Goal: Information Seeking & Learning: Check status

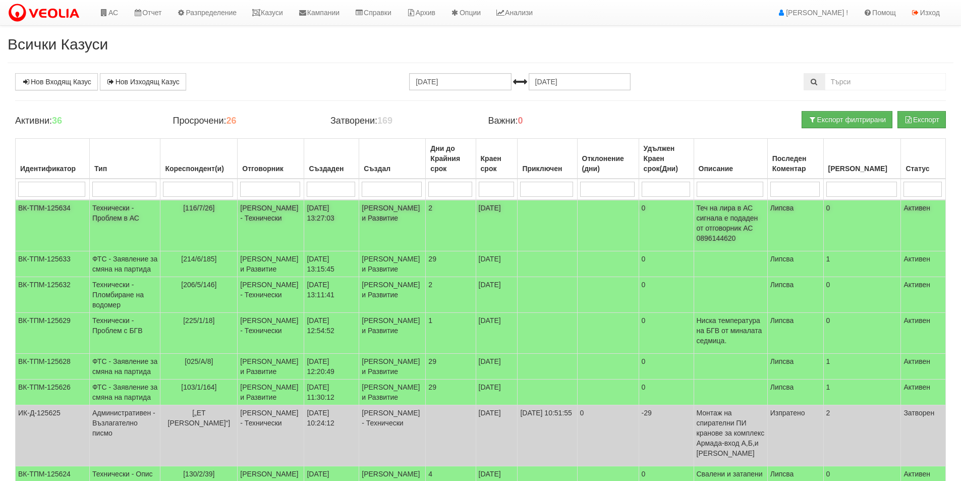
click at [302, 226] on td "Дончо Дончев - Технически" at bounding box center [271, 225] width 67 height 51
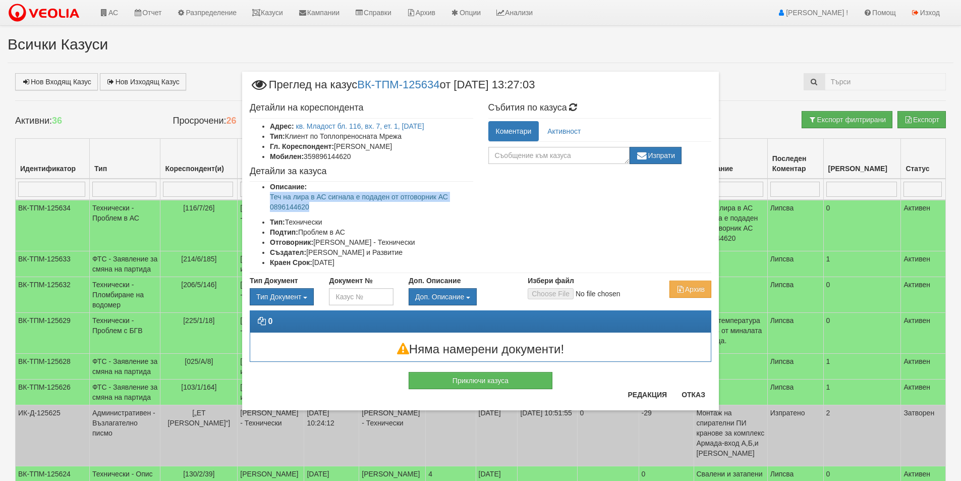
drag, startPoint x: 312, startPoint y: 208, endPoint x: 266, endPoint y: 196, distance: 47.3
click at [266, 196] on ul "Описание: Теч на лира в АС сигнала е подаден от отговорник АС 0896144620 Тип: Т…" at bounding box center [361, 225] width 223 height 86
copy p "Теч на лира в АС сигнала е подаден от отговорник АС 0896144620"
click at [685, 395] on button "Отказ" at bounding box center [693, 394] width 36 height 16
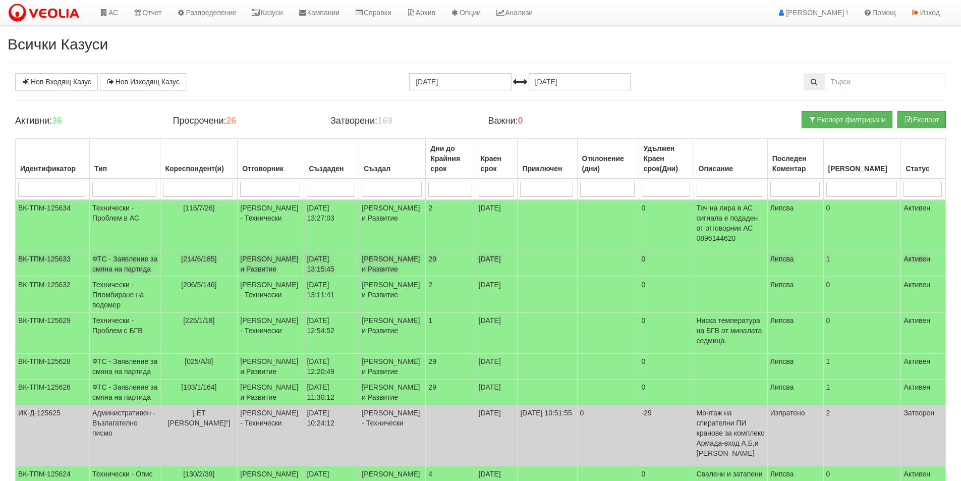
click at [238, 277] on td "[214/6/185]" at bounding box center [198, 264] width 77 height 26
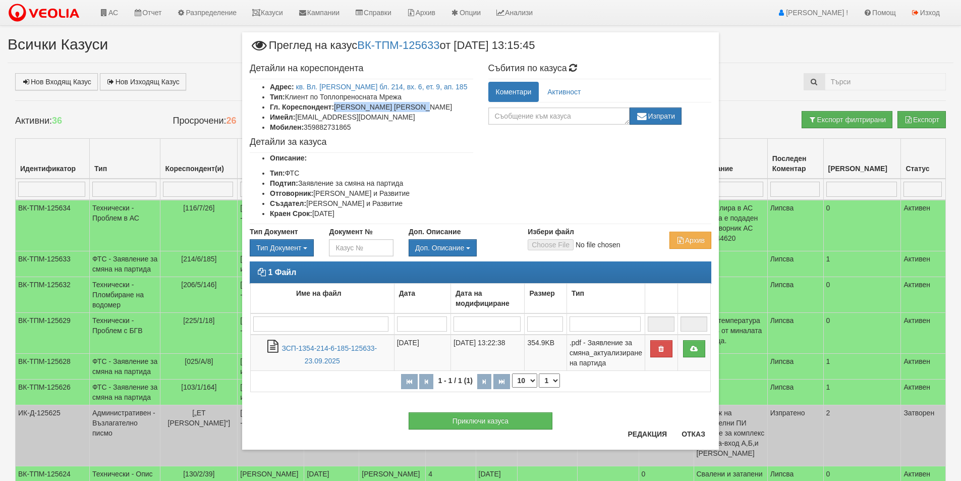
drag, startPoint x: 441, startPoint y: 107, endPoint x: 338, endPoint y: 107, distance: 103.4
click at [338, 107] on li "Гл. Кореспондент: Владимир Жеков Борисов" at bounding box center [371, 107] width 203 height 10
copy li "Владимир Жеков Борисов"
drag, startPoint x: 360, startPoint y: 127, endPoint x: 305, endPoint y: 128, distance: 55.5
click at [305, 128] on li "Мобилен: 359882731865" at bounding box center [371, 127] width 203 height 10
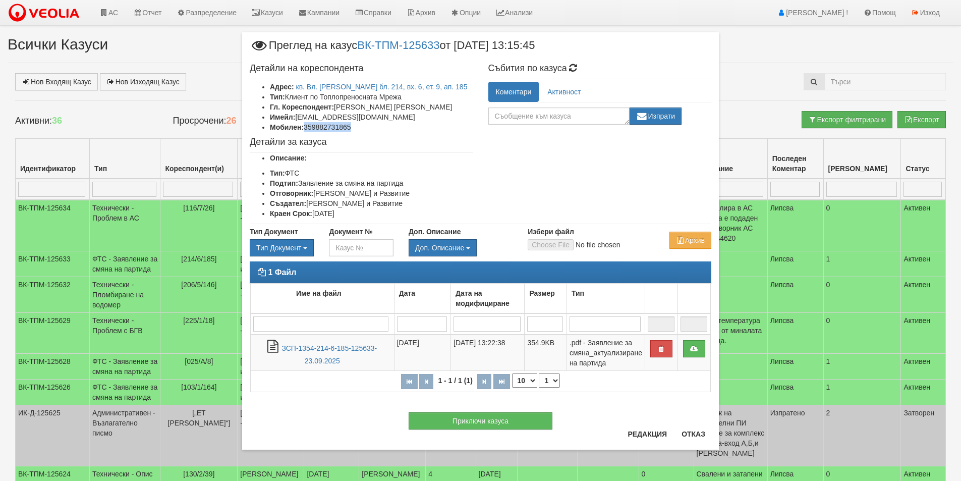
copy li "359882731865"
drag, startPoint x: 354, startPoint y: 120, endPoint x: 298, endPoint y: 121, distance: 56.5
click at [298, 121] on li "Имейл: shiqta@gmail.bg" at bounding box center [371, 117] width 203 height 10
copy li "shiqta@gmail.bg"
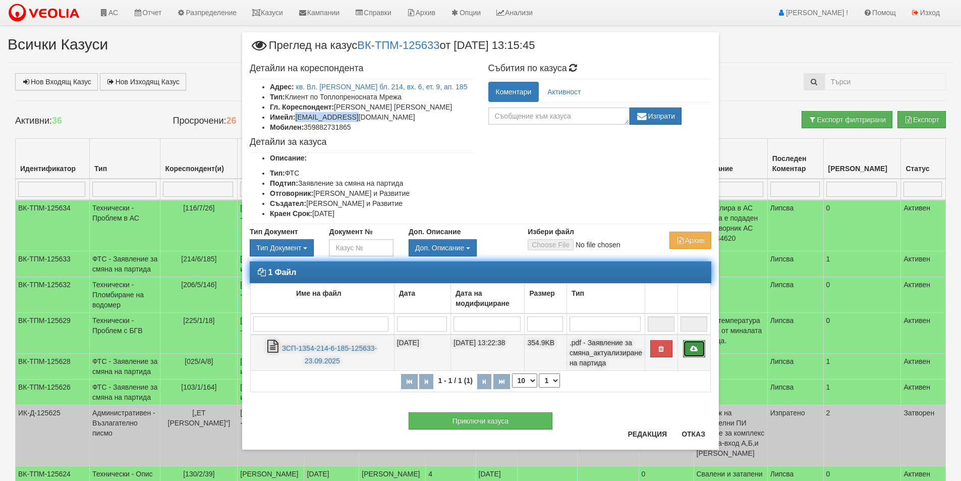
click at [697, 348] on icon at bounding box center [693, 348] width 9 height 7
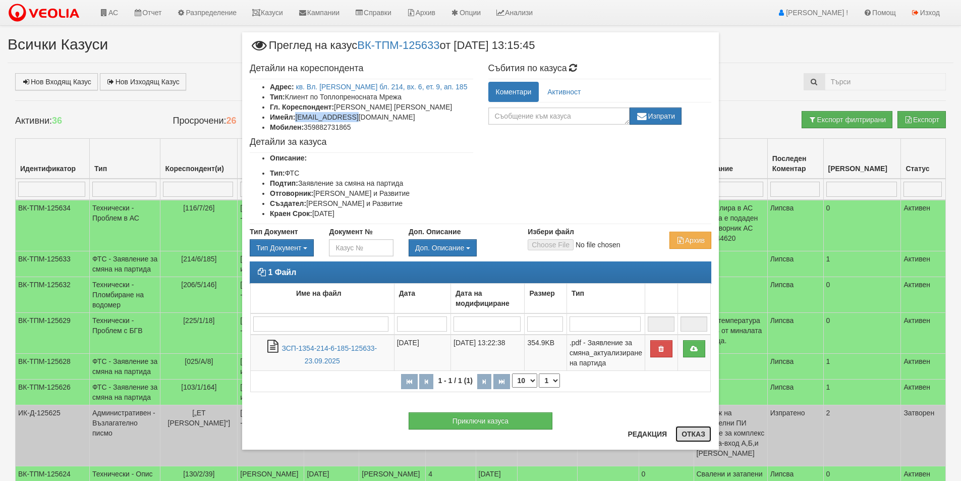
click at [691, 435] on button "Отказ" at bounding box center [693, 434] width 36 height 16
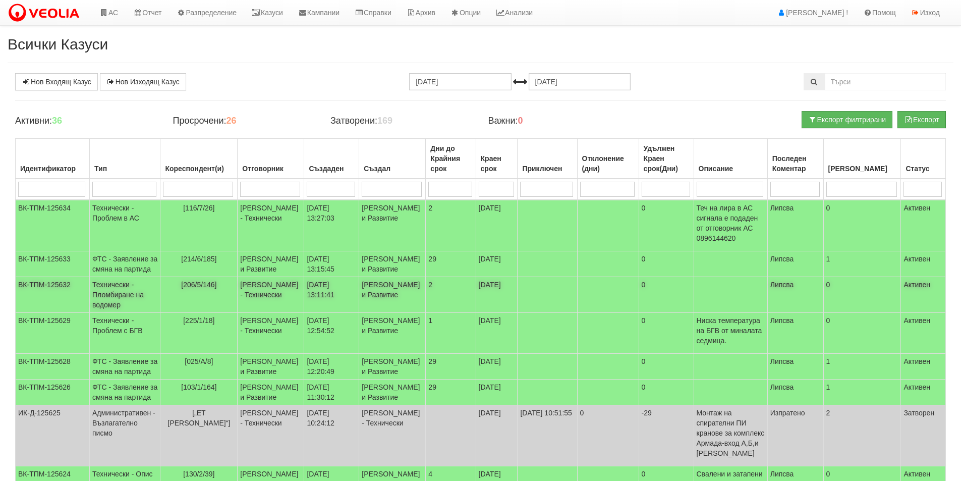
click at [148, 309] on td "Технически - Пломбиране на водомер" at bounding box center [125, 295] width 71 height 36
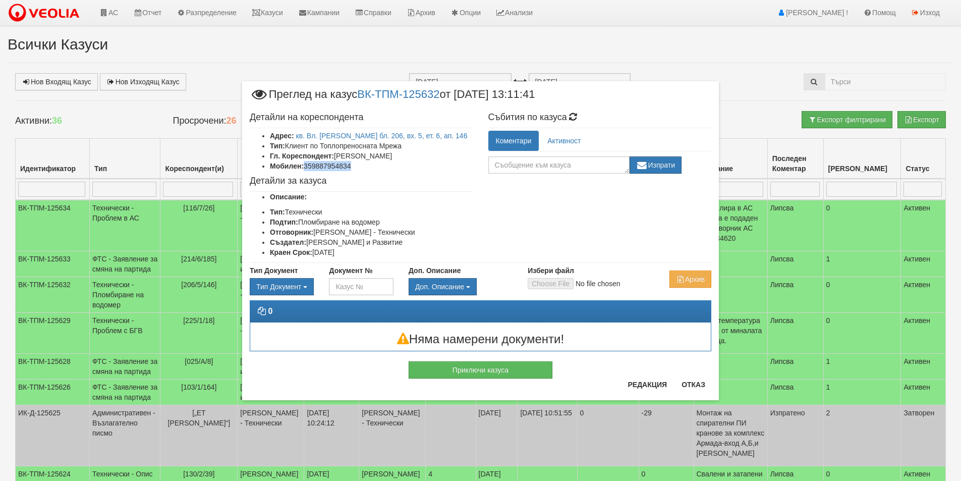
drag, startPoint x: 361, startPoint y: 166, endPoint x: 307, endPoint y: 168, distance: 54.0
click at [307, 168] on li "Мобилен: 359887954834" at bounding box center [371, 166] width 203 height 10
copy li "359887954834"
drag, startPoint x: 698, startPoint y: 389, endPoint x: 634, endPoint y: 379, distance: 64.8
click at [698, 389] on button "Отказ" at bounding box center [693, 384] width 36 height 16
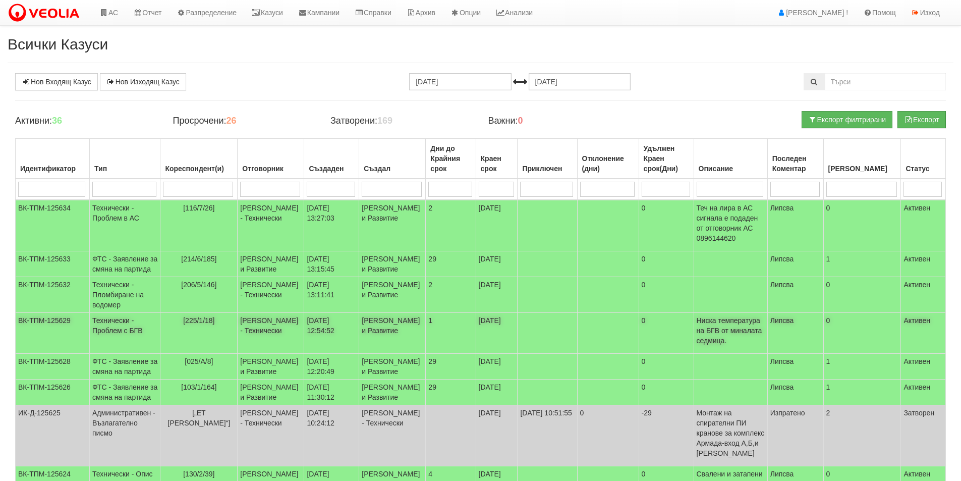
click at [238, 353] on td "[225/1/18]" at bounding box center [198, 333] width 77 height 41
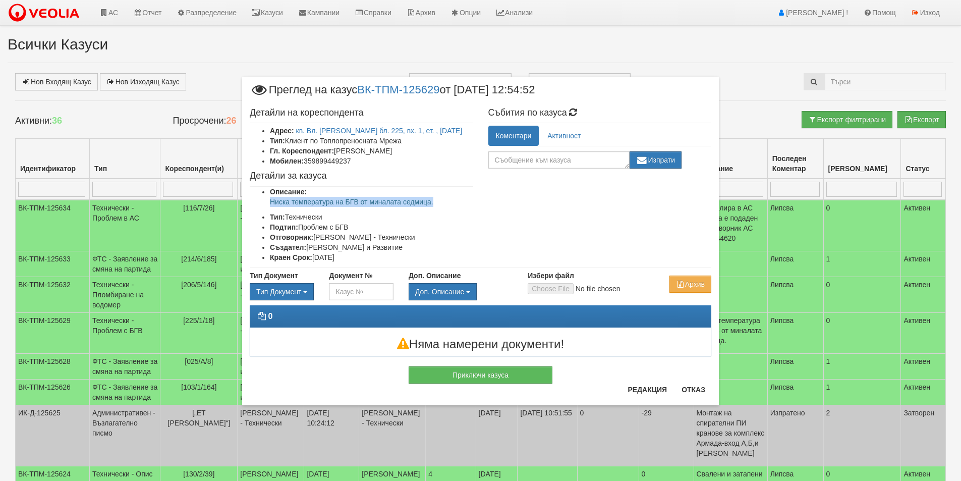
drag, startPoint x: 445, startPoint y: 205, endPoint x: 267, endPoint y: 203, distance: 178.0
click at [267, 203] on ul "Описание: Ниска температура на БГВ от миналата седмица. Тип: Технически Подтип:…" at bounding box center [361, 225] width 223 height 76
copy p "Ниска температура на БГВ от миналата седмица."
click at [689, 384] on button "Отказ" at bounding box center [693, 389] width 36 height 16
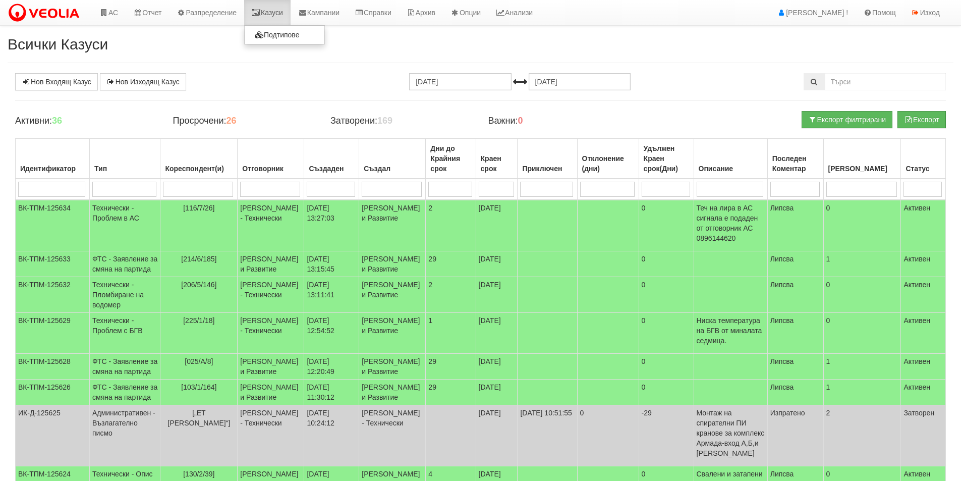
click at [284, 12] on link "Казуси" at bounding box center [267, 12] width 46 height 25
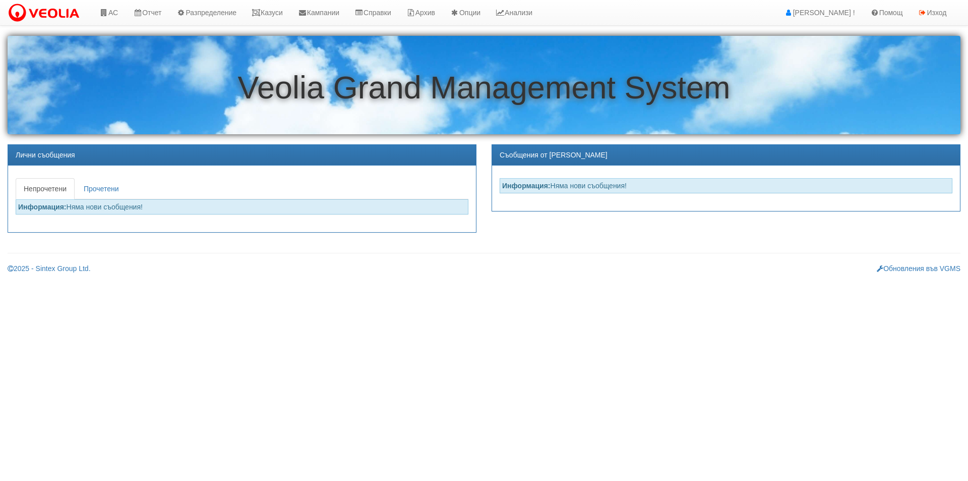
click at [123, 281] on html "АС Отчет Настройки Период Глобални Параметри Сваляне Отчетни Карти Нулиране УДР" at bounding box center [484, 140] width 968 height 281
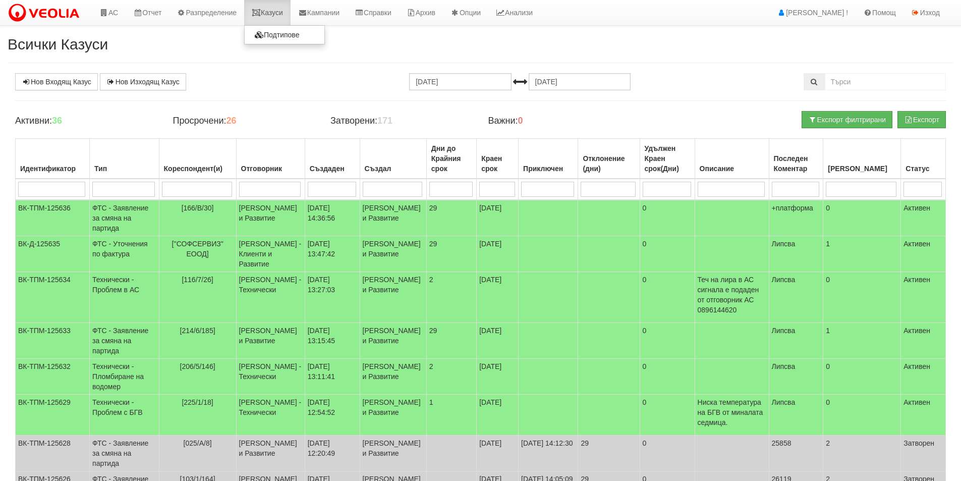
click at [265, 2] on link "Казуси" at bounding box center [267, 12] width 46 height 25
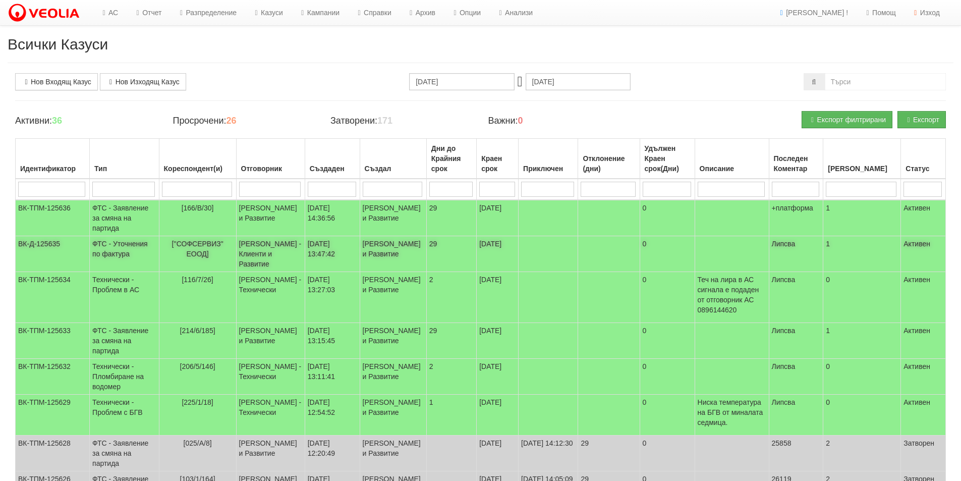
click at [344, 266] on td "23/09/2025 13:47:42" at bounding box center [332, 254] width 55 height 36
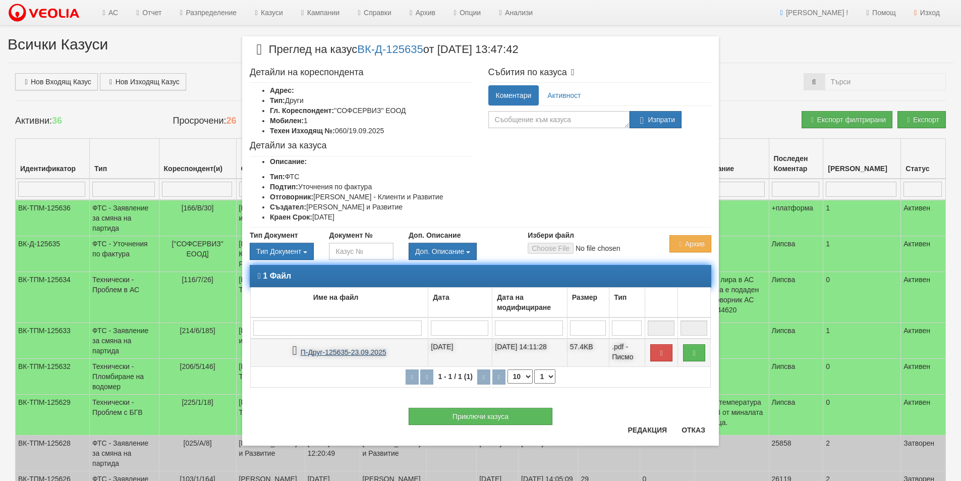
click at [328, 349] on link "П-Друг-125635-23.09.2025" at bounding box center [344, 352] width 86 height 8
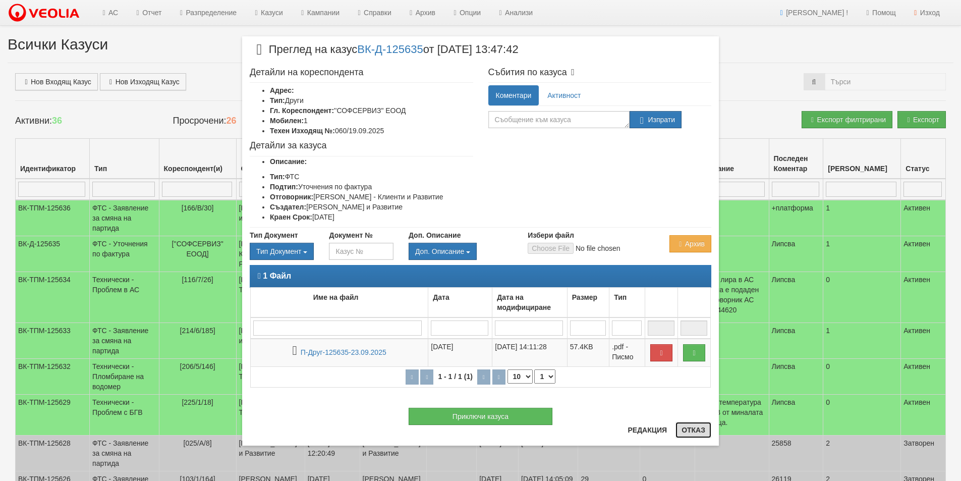
click at [701, 429] on button "Отказ" at bounding box center [693, 430] width 36 height 16
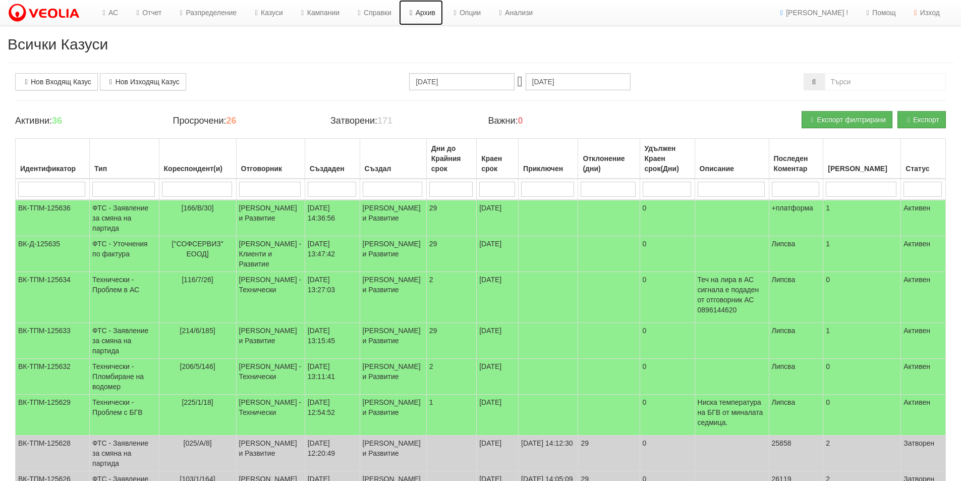
click at [443, 15] on link "Архив" at bounding box center [421, 12] width 44 height 25
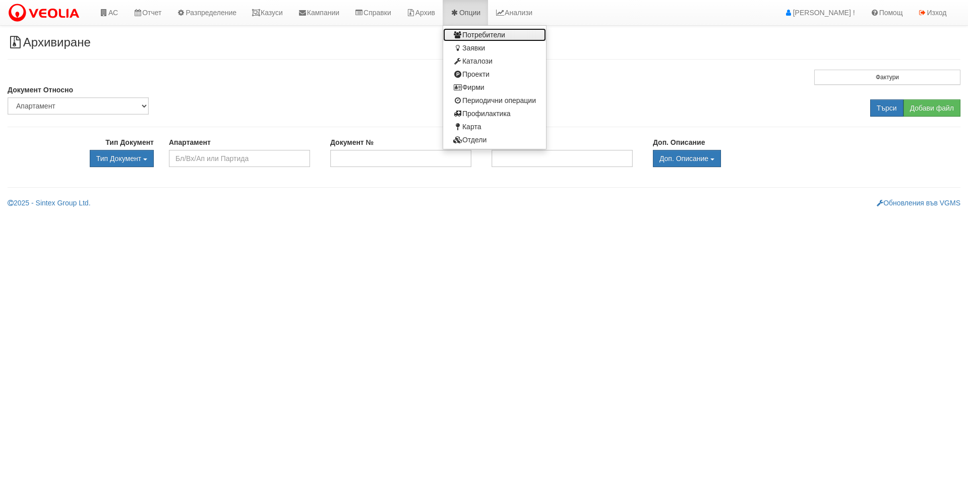
click at [480, 31] on link "Потребители" at bounding box center [494, 34] width 103 height 13
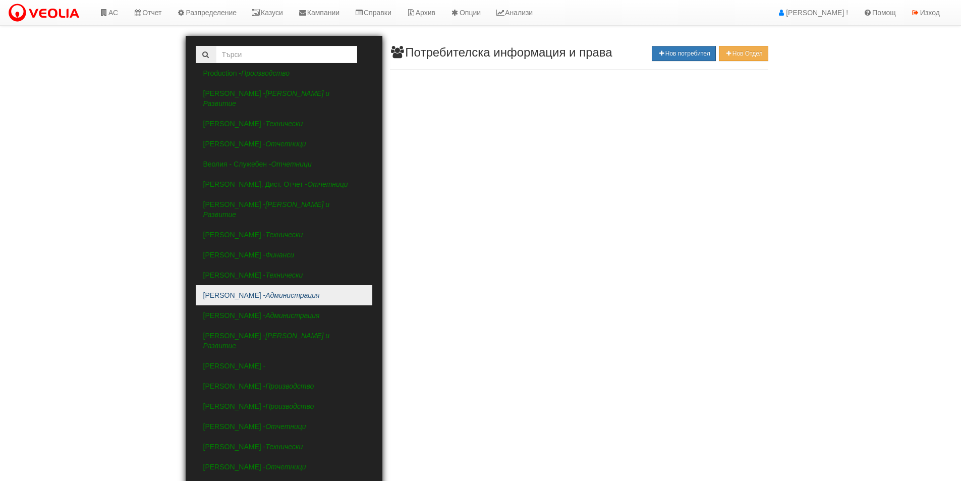
click at [291, 285] on link "[PERSON_NAME] - Администрация" at bounding box center [284, 295] width 176 height 20
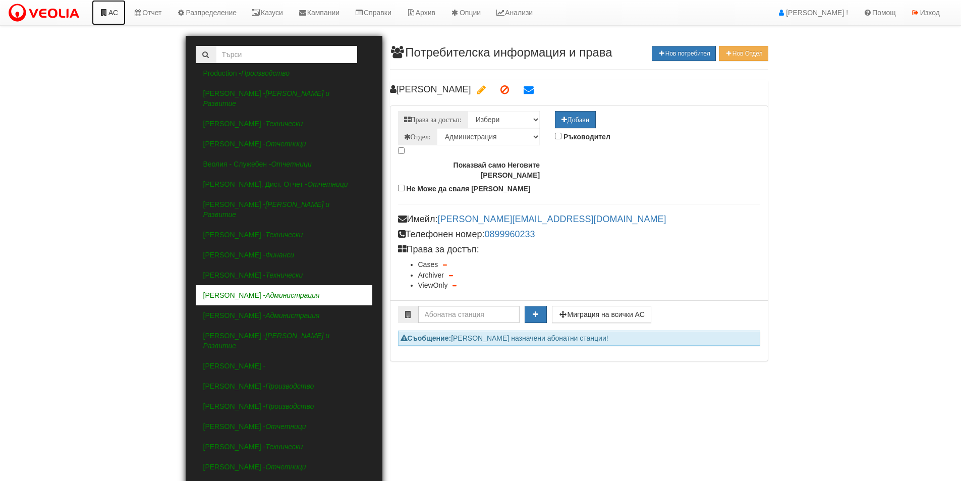
click at [109, 15] on link "АС" at bounding box center [109, 12] width 34 height 25
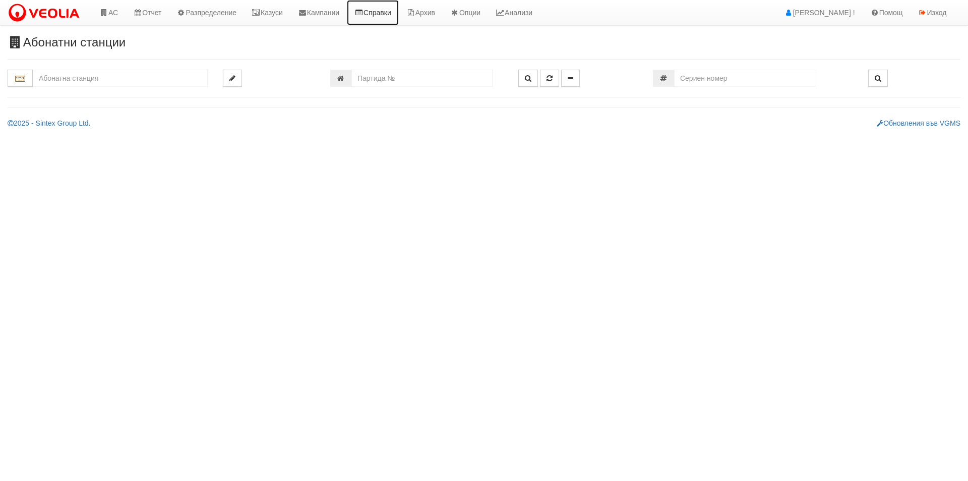
click at [385, 17] on link "Справки" at bounding box center [373, 12] width 52 height 25
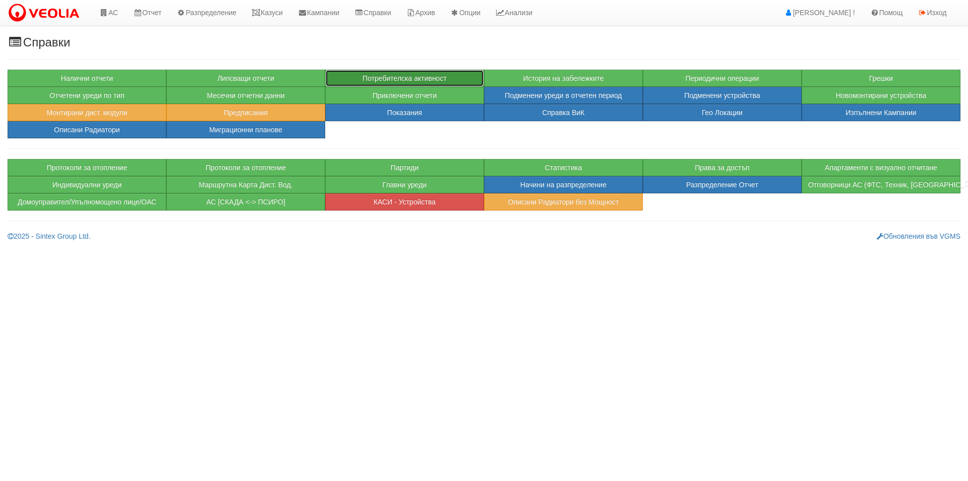
click at [382, 80] on button "Потребителска активност" at bounding box center [404, 78] width 159 height 17
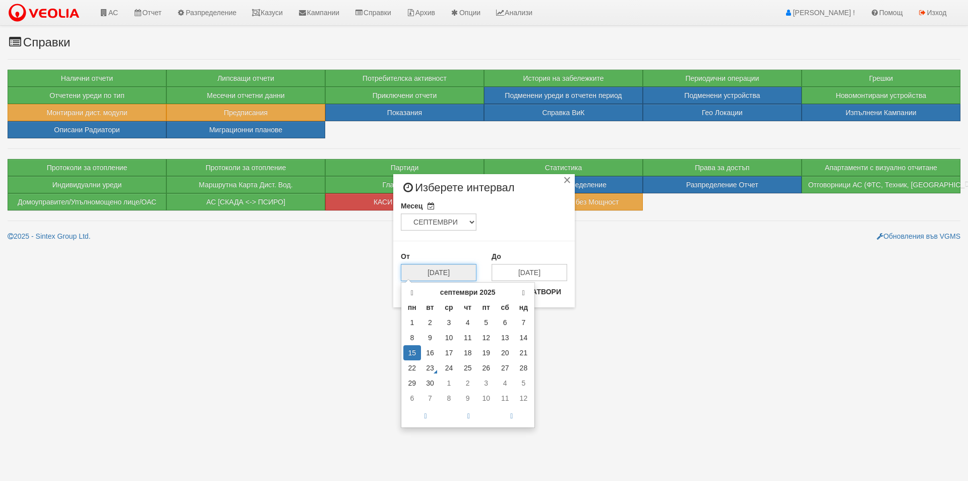
click at [449, 264] on input "15/09/2025" at bounding box center [439, 272] width 76 height 17
drag, startPoint x: 428, startPoint y: 366, endPoint x: 461, endPoint y: 348, distance: 37.7
click at [429, 366] on td "23" at bounding box center [430, 367] width 19 height 15
type input "23/09/2025"
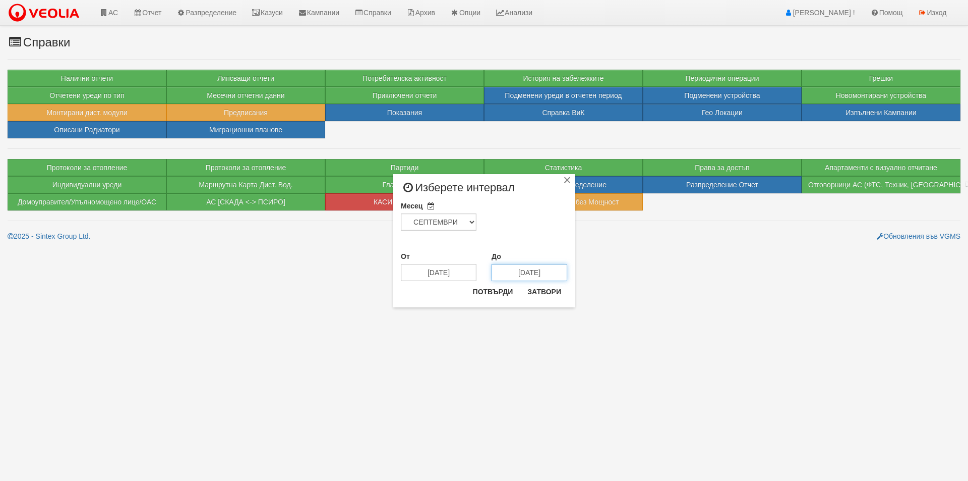
click at [548, 276] on input "15/10/2025" at bounding box center [530, 272] width 76 height 17
click at [506, 291] on span at bounding box center [502, 291] width 7 height 7
click at [523, 367] on td "23" at bounding box center [521, 367] width 19 height 15
type input "23/09/2025"
click at [500, 293] on button "Потвърди" at bounding box center [493, 291] width 52 height 16
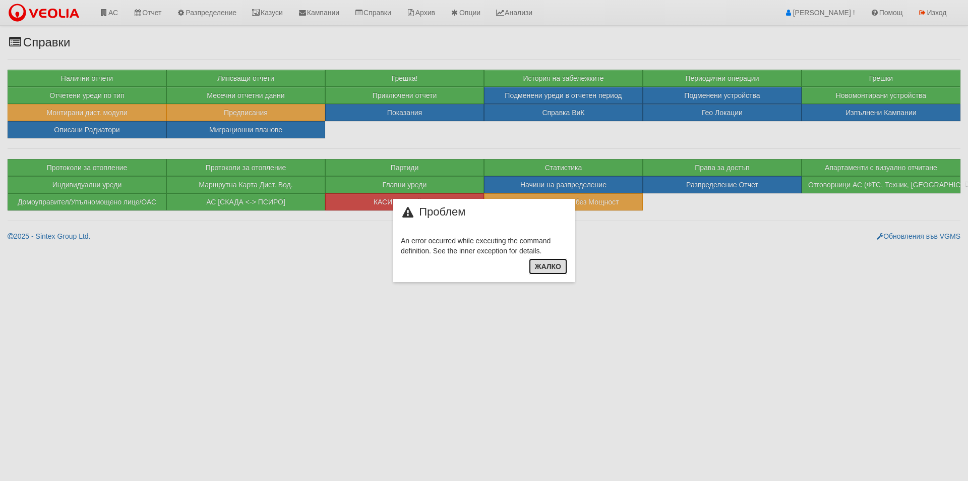
click at [551, 274] on button "Жалко" at bounding box center [548, 266] width 38 height 16
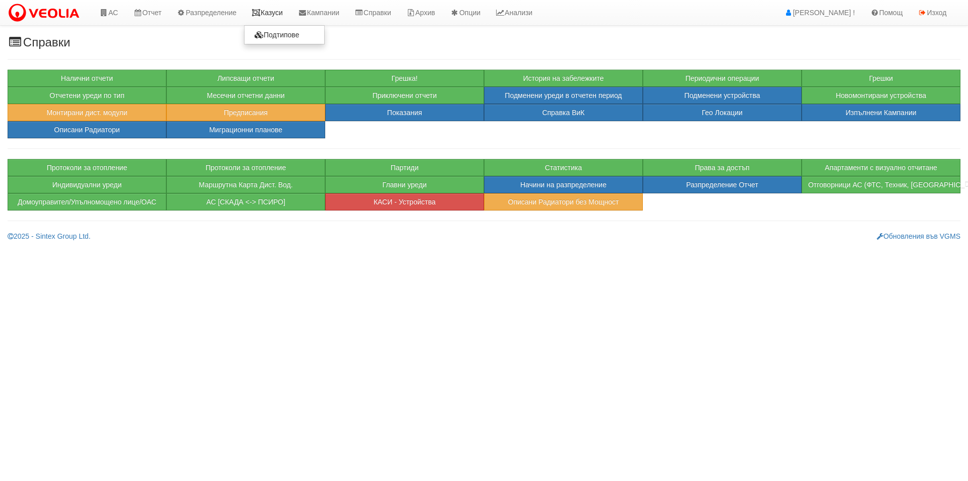
click at [283, 15] on link "Казуси" at bounding box center [267, 12] width 46 height 25
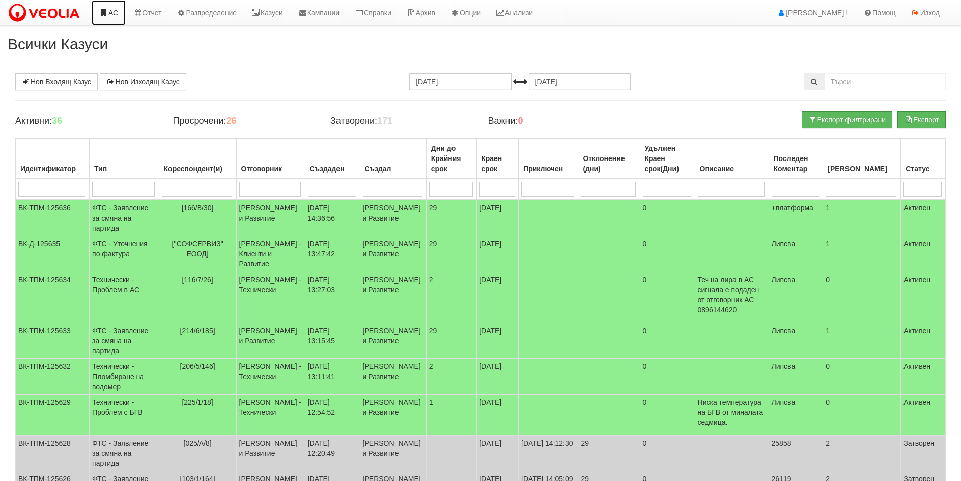
click at [117, 6] on link "АС" at bounding box center [109, 12] width 34 height 25
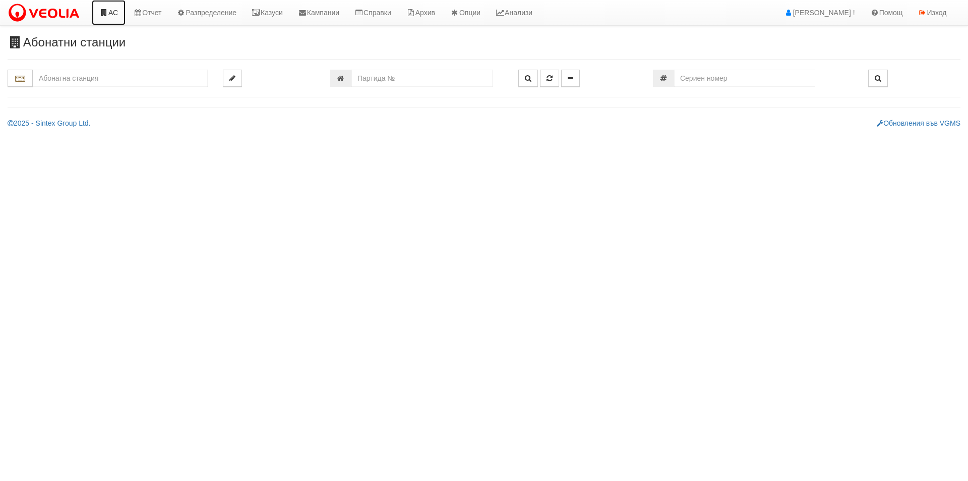
click at [112, 8] on link "АС" at bounding box center [109, 12] width 34 height 25
click at [261, 9] on icon at bounding box center [256, 12] width 9 height 7
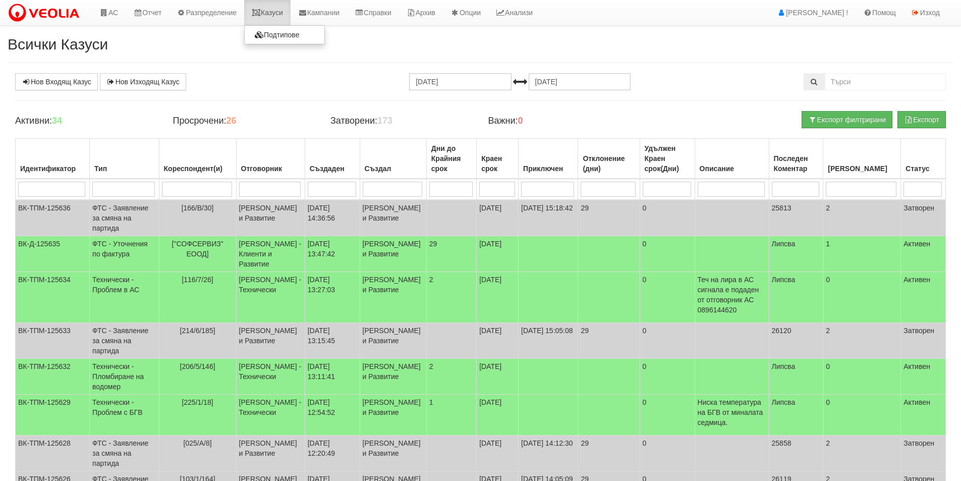
click at [268, 12] on link "Казуси" at bounding box center [267, 12] width 46 height 25
